Goal: Check status: Check status

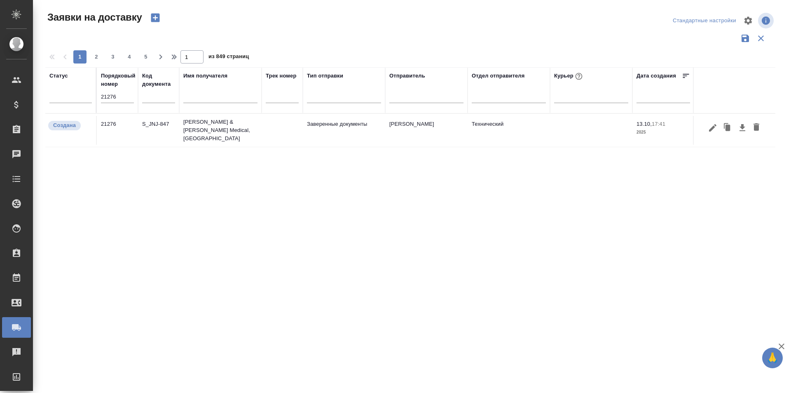
click at [712, 132] on button "button" at bounding box center [713, 128] width 14 height 16
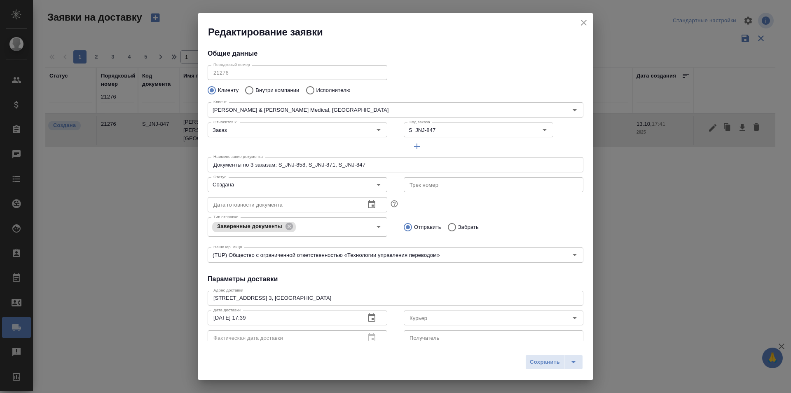
type input "[PERSON_NAME]"
type input "[PHONE_NUMBER]"
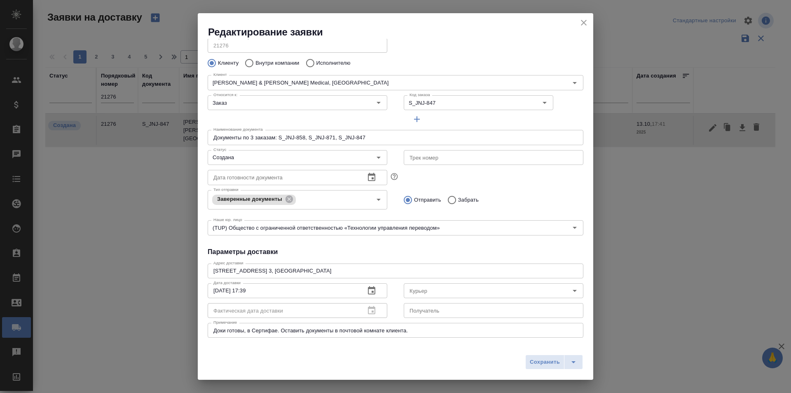
scroll to position [112, 0]
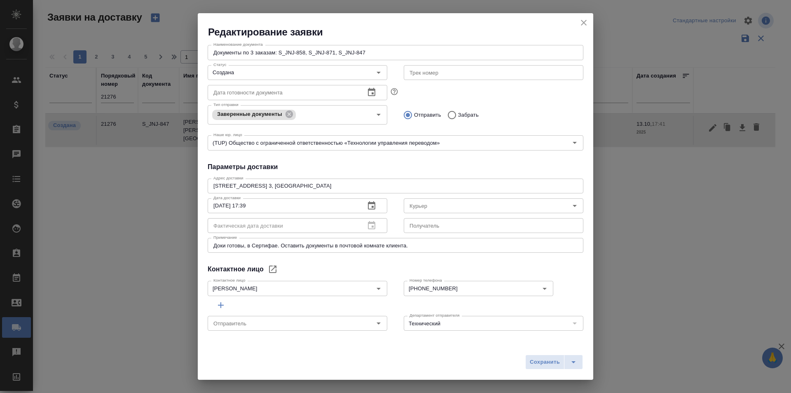
type input "[PERSON_NAME]"
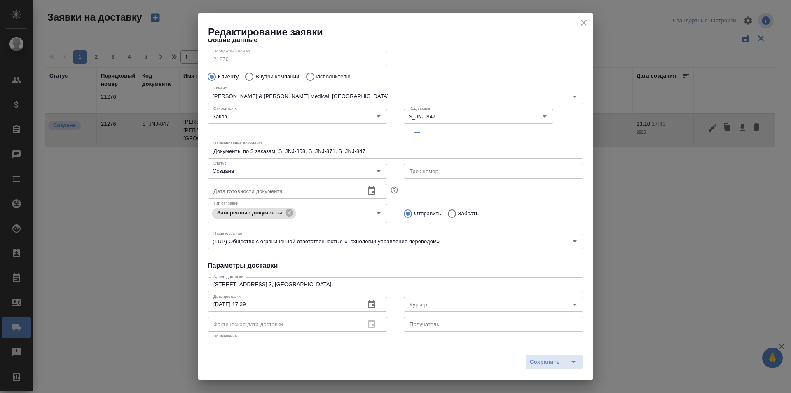
scroll to position [0, 0]
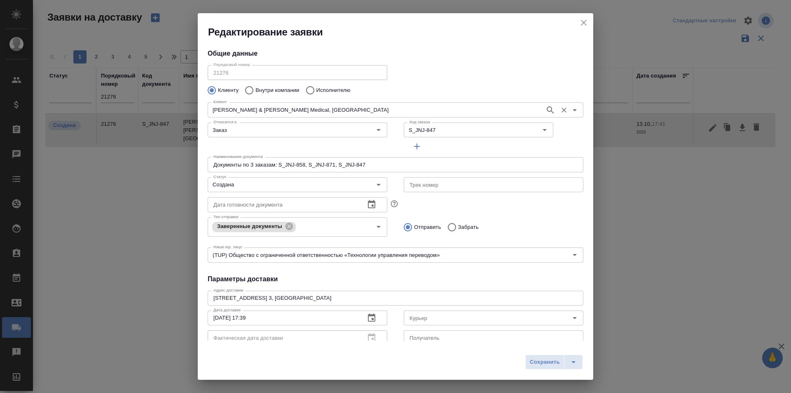
click at [223, 110] on input "[PERSON_NAME] & [PERSON_NAME] Medical, [GEOGRAPHIC_DATA]" at bounding box center [375, 110] width 331 height 10
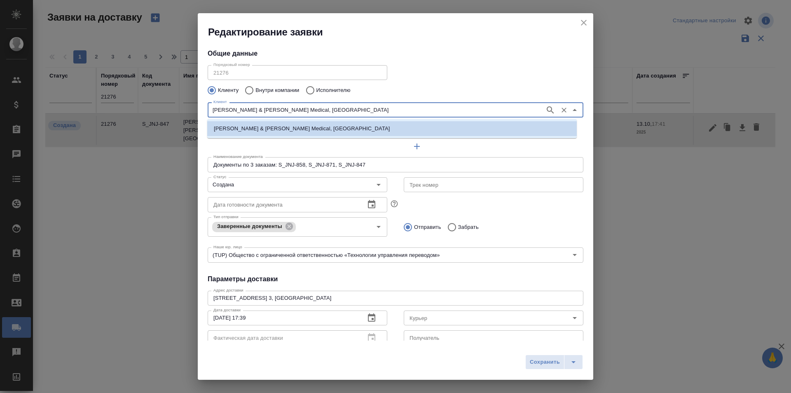
click at [223, 110] on input "[PERSON_NAME] & [PERSON_NAME] Medical, [GEOGRAPHIC_DATA]" at bounding box center [375, 110] width 331 height 10
click at [582, 23] on icon "close" at bounding box center [584, 23] width 10 height 10
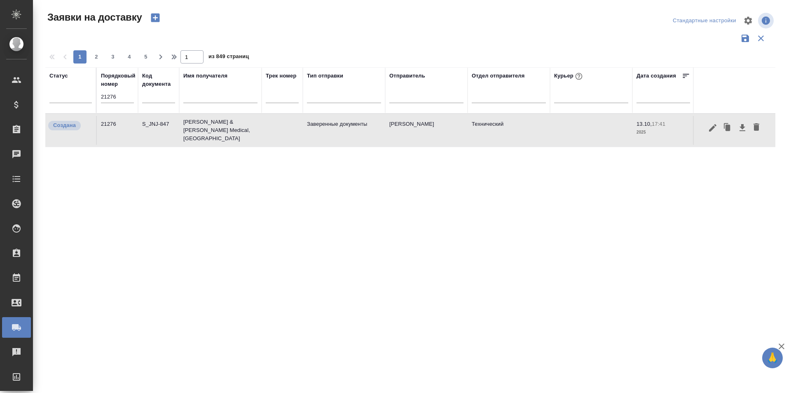
click at [110, 99] on input "21276" at bounding box center [117, 97] width 33 height 12
click at [204, 100] on input "text" at bounding box center [220, 97] width 74 height 10
paste input "[PERSON_NAME] & [PERSON_NAME] Medical, [GEOGRAPHIC_DATA]"
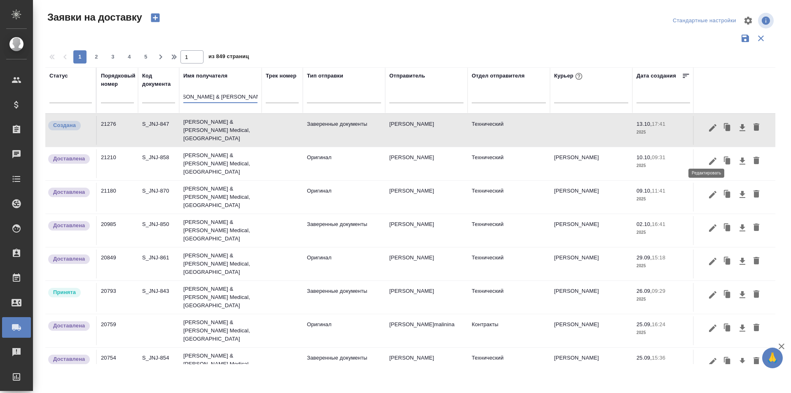
type input "[PERSON_NAME] & [PERSON_NAME] Medical, [GEOGRAPHIC_DATA]"
click at [706, 161] on button "button" at bounding box center [713, 161] width 14 height 16
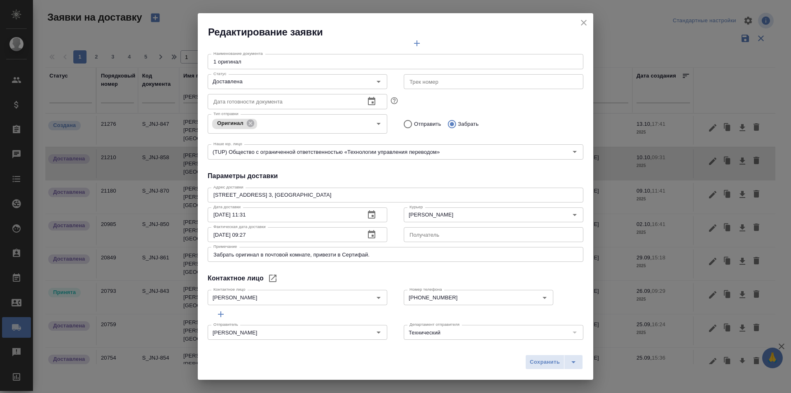
scroll to position [112, 0]
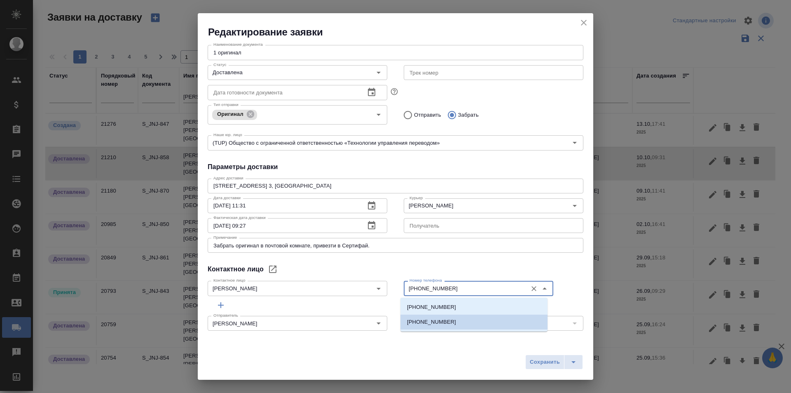
drag, startPoint x: 451, startPoint y: 289, endPoint x: 409, endPoint y: 288, distance: 42.0
click at [409, 288] on input "[PHONE_NUMBER]" at bounding box center [464, 288] width 117 height 10
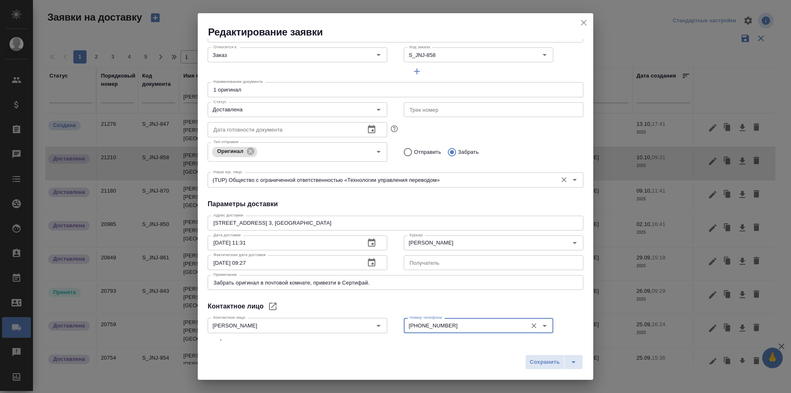
scroll to position [0, 0]
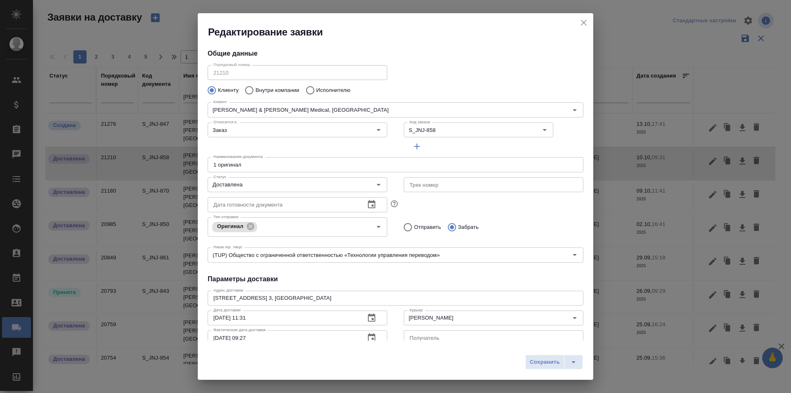
click at [580, 19] on icon "close" at bounding box center [584, 23] width 10 height 10
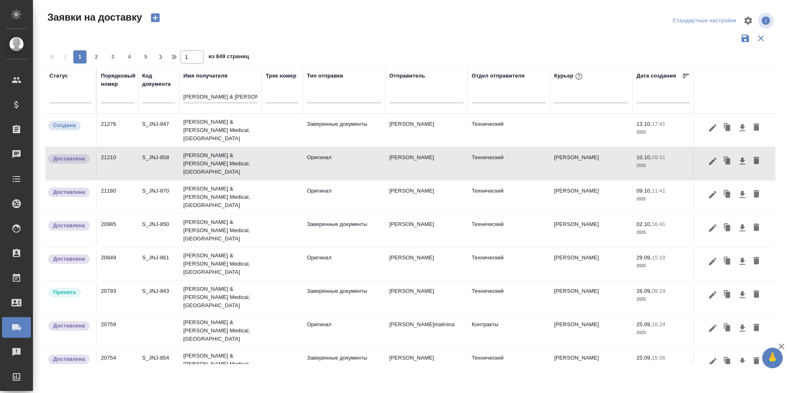
click at [709, 126] on icon "button" at bounding box center [712, 127] width 7 height 7
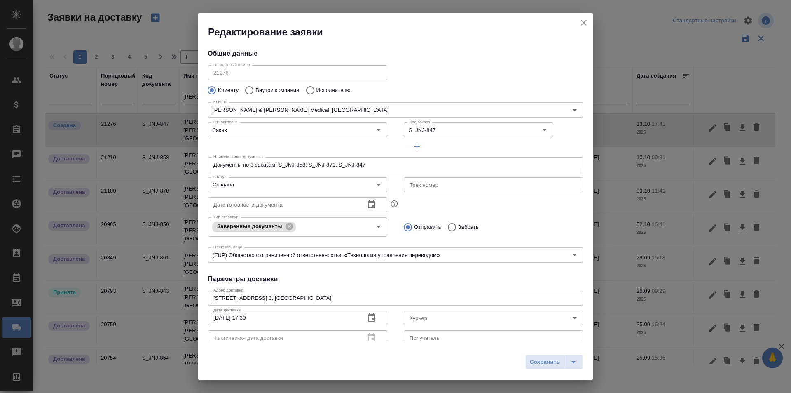
click at [388, 144] on div "Относится к: Заказ Относится к:" at bounding box center [297, 136] width 196 height 51
